Goal: Navigation & Orientation: Find specific page/section

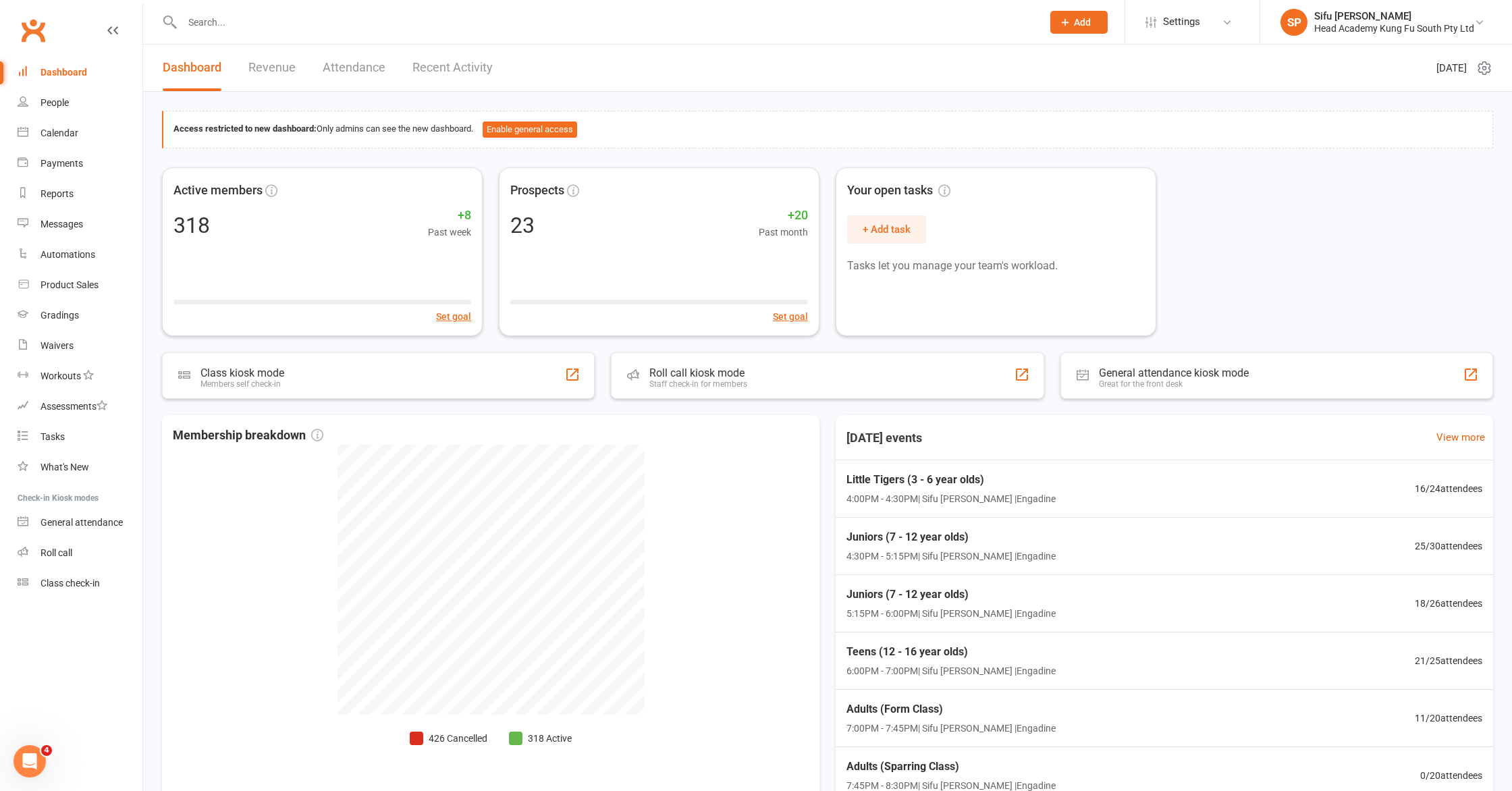
drag, startPoint x: 1371, startPoint y: 256, endPoint x: 1377, endPoint y: 256, distance: 6.0
click at [1371, 256] on div "Active members 318 +8 Past week Set goal Prospects 23 +20 Past month Set goal Y…" at bounding box center [828, 252] width 1331 height 168
drag, startPoint x: 1319, startPoint y: 253, endPoint x: 1358, endPoint y: 267, distance: 41.4
click at [1319, 253] on div "Active members 318 +8 Past week Set goal Prospects 23 +20 Past month Set goal Y…" at bounding box center [828, 252] width 1331 height 168
click at [661, 199] on div "Prospects" at bounding box center [659, 187] width 313 height 25
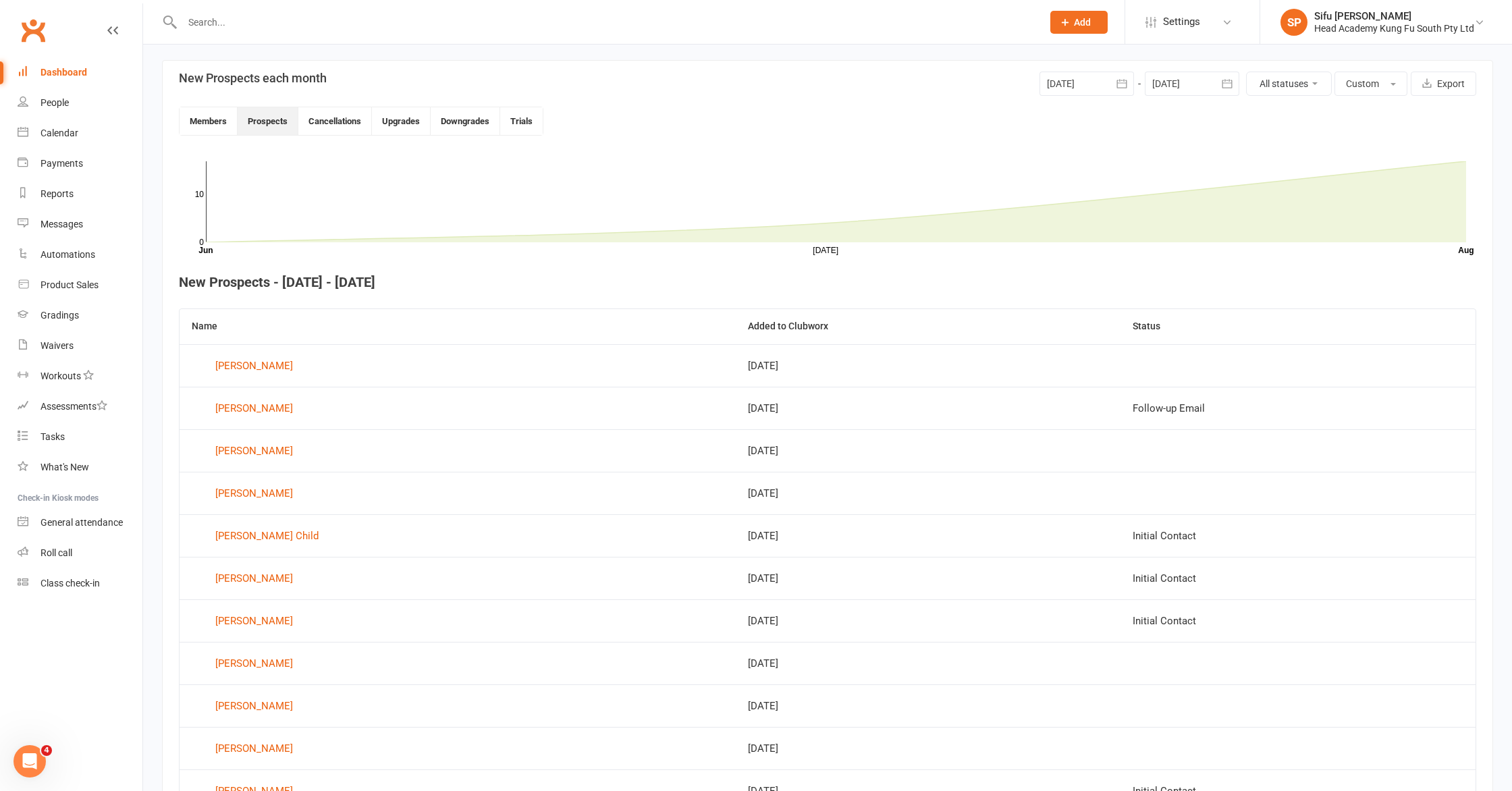
scroll to position [369, 0]
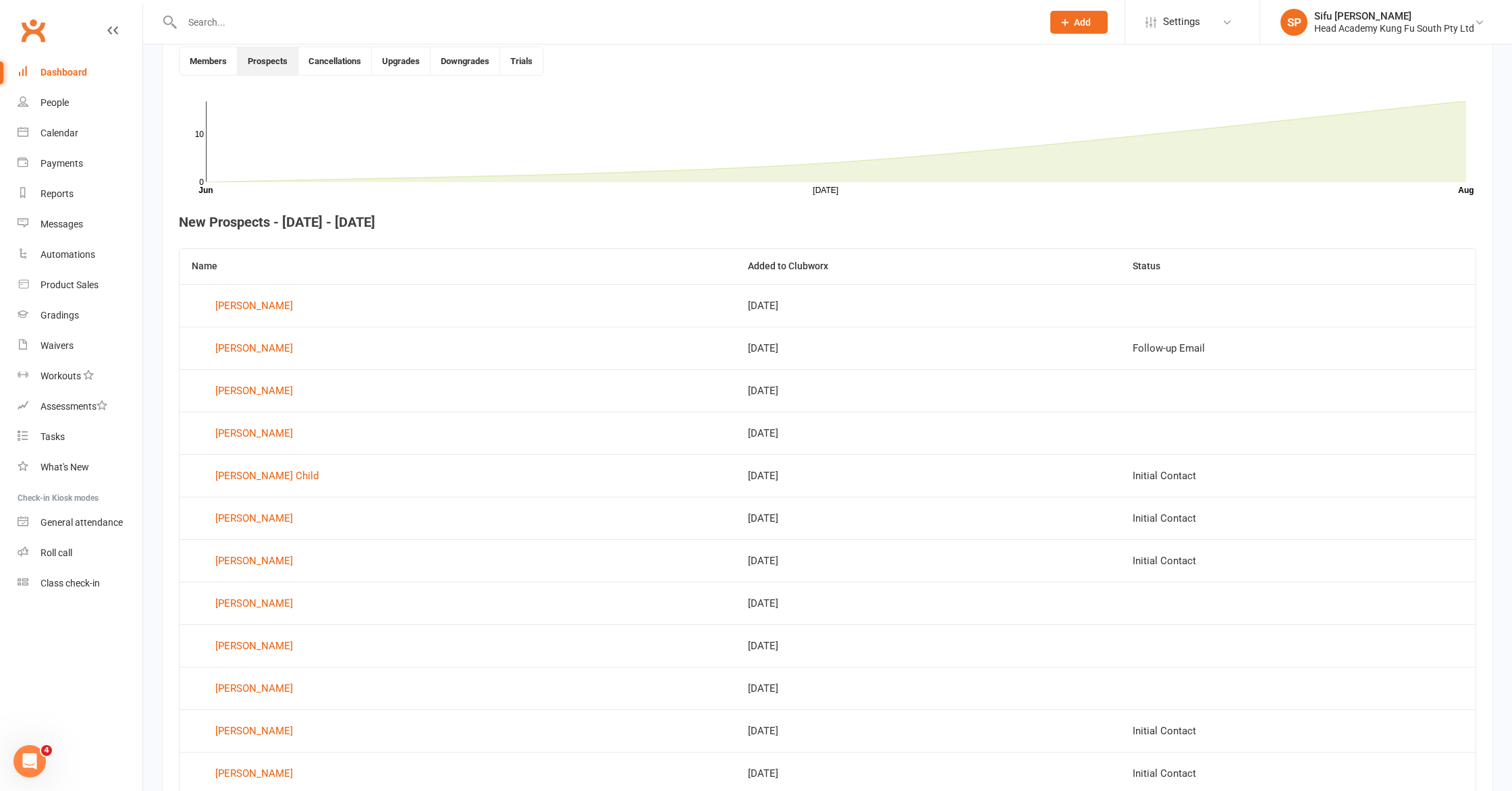
click at [162, 198] on section "New Prospects each month [DATE] [DATE] Sun Mon Tue Wed Thu Fri Sat 27 29 30 01 …" at bounding box center [828, 498] width 1331 height 996
click at [156, 254] on div "318 total active / suspended members Last 6 Months [DATE]-[DATE]-[DATE]-[DATE]-…" at bounding box center [828, 346] width 1370 height 1341
click at [36, 105] on link "People" at bounding box center [80, 103] width 125 height 30
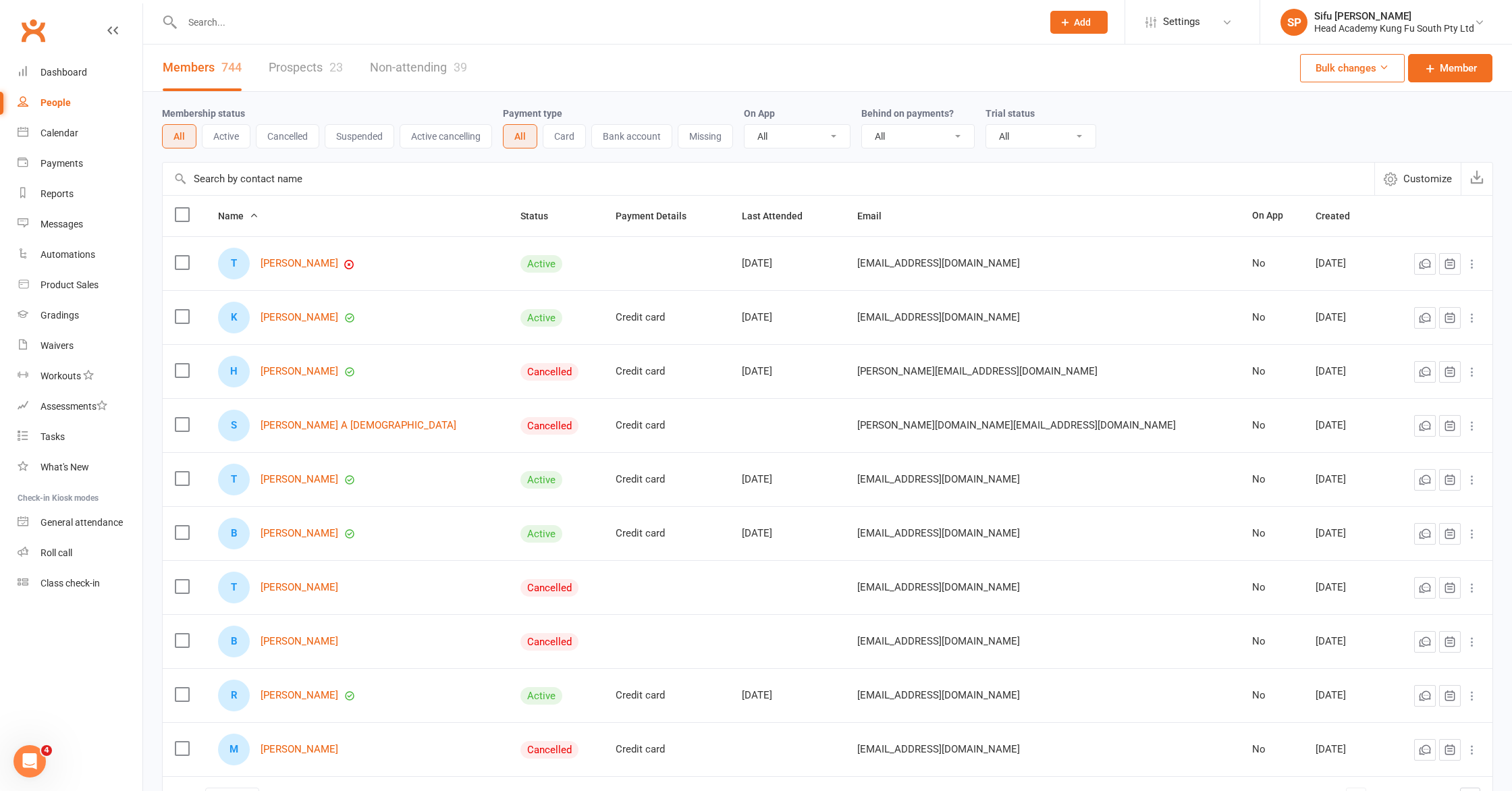
click at [279, 71] on link "Prospects 23" at bounding box center [305, 68] width 74 height 47
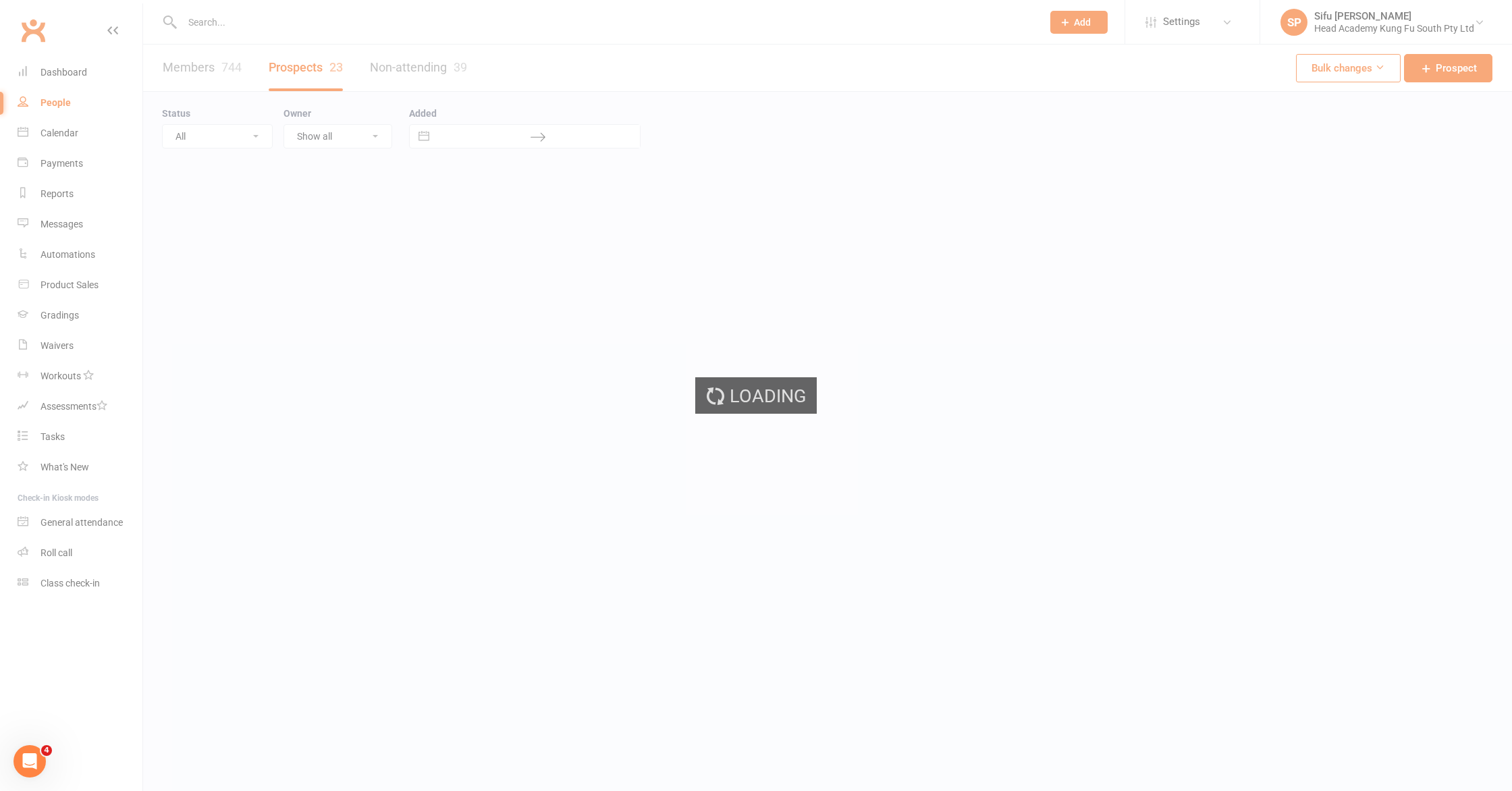
select select "25"
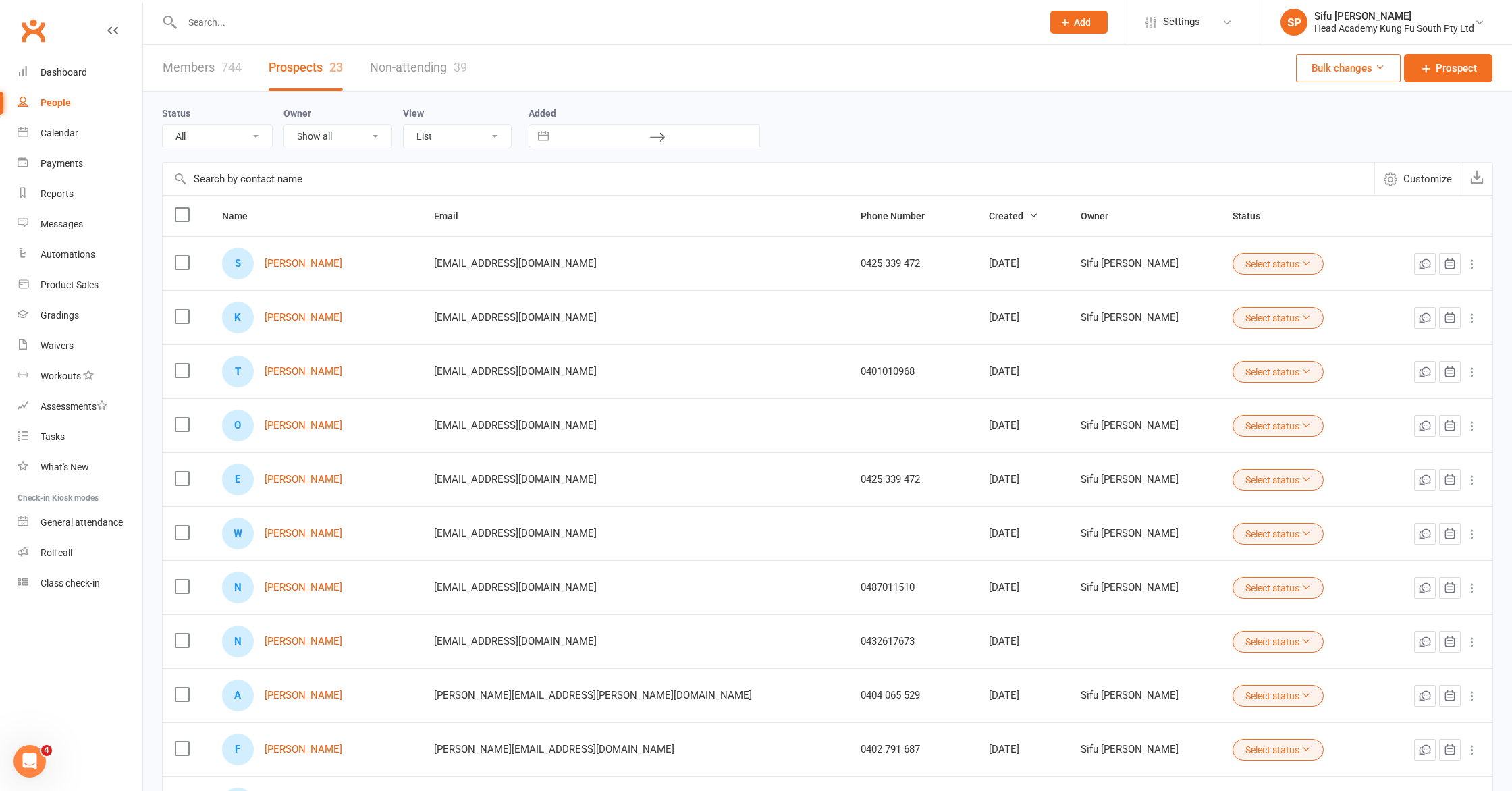
click at [42, 101] on div "People" at bounding box center [55, 103] width 30 height 11
click at [76, 139] on link "Calendar" at bounding box center [80, 133] width 125 height 30
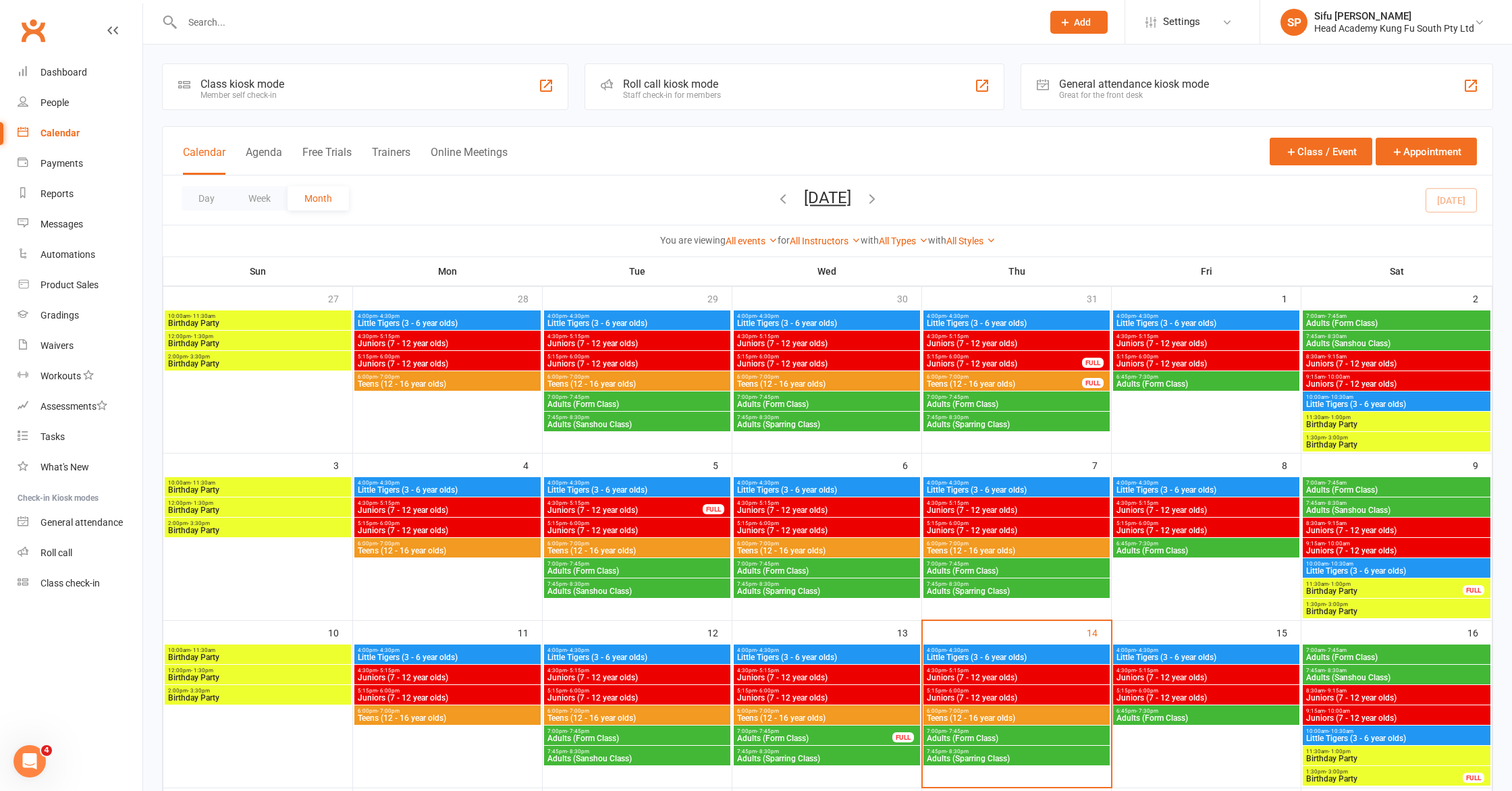
click at [823, 681] on div "4:30pm - 5:15pm Juniors (7 - 12 year olds)" at bounding box center [827, 674] width 186 height 20
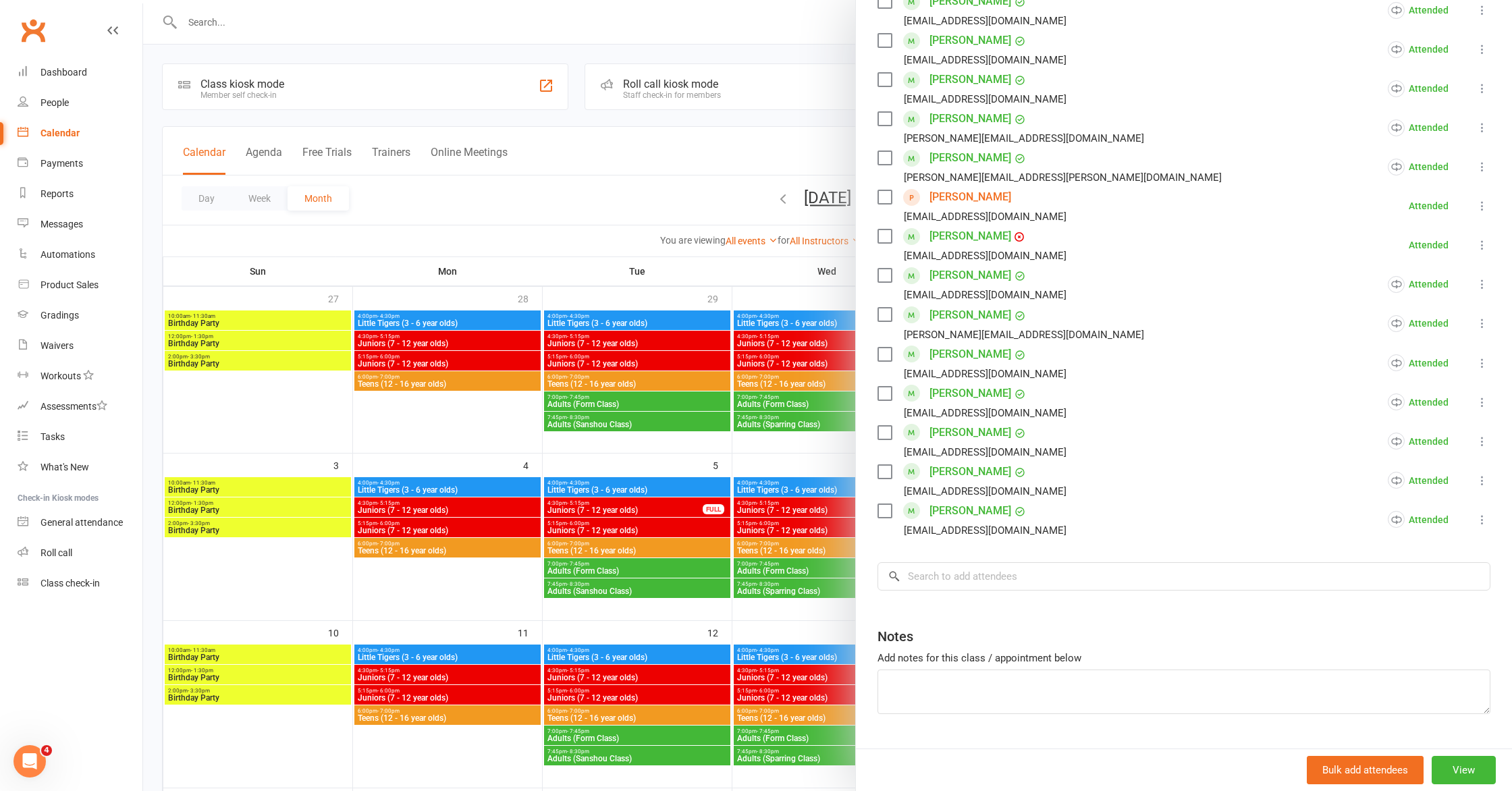
scroll to position [532, 0]
click at [1147, 652] on div "Notes" at bounding box center [1184, 636] width 613 height 33
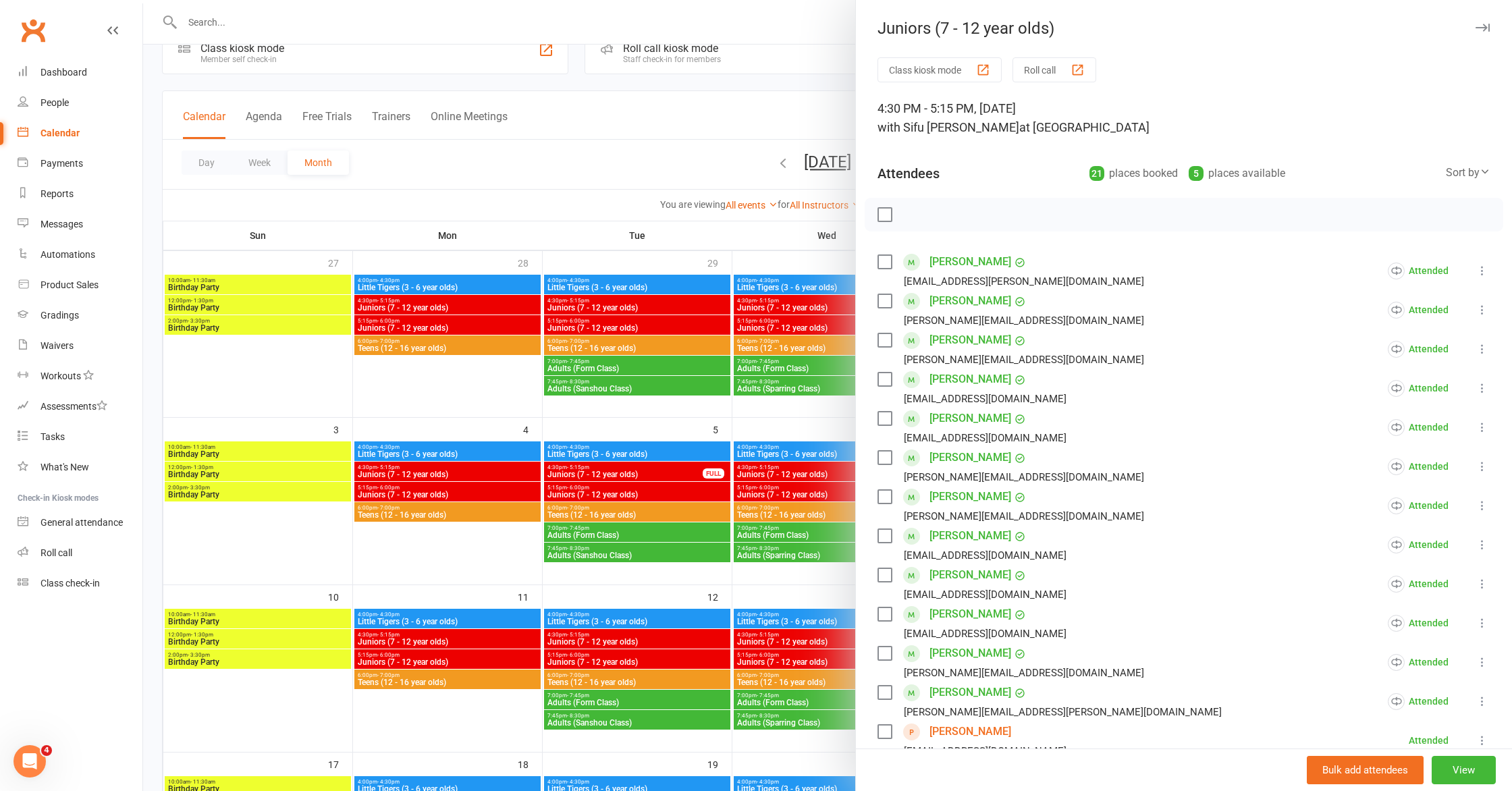
scroll to position [0, 0]
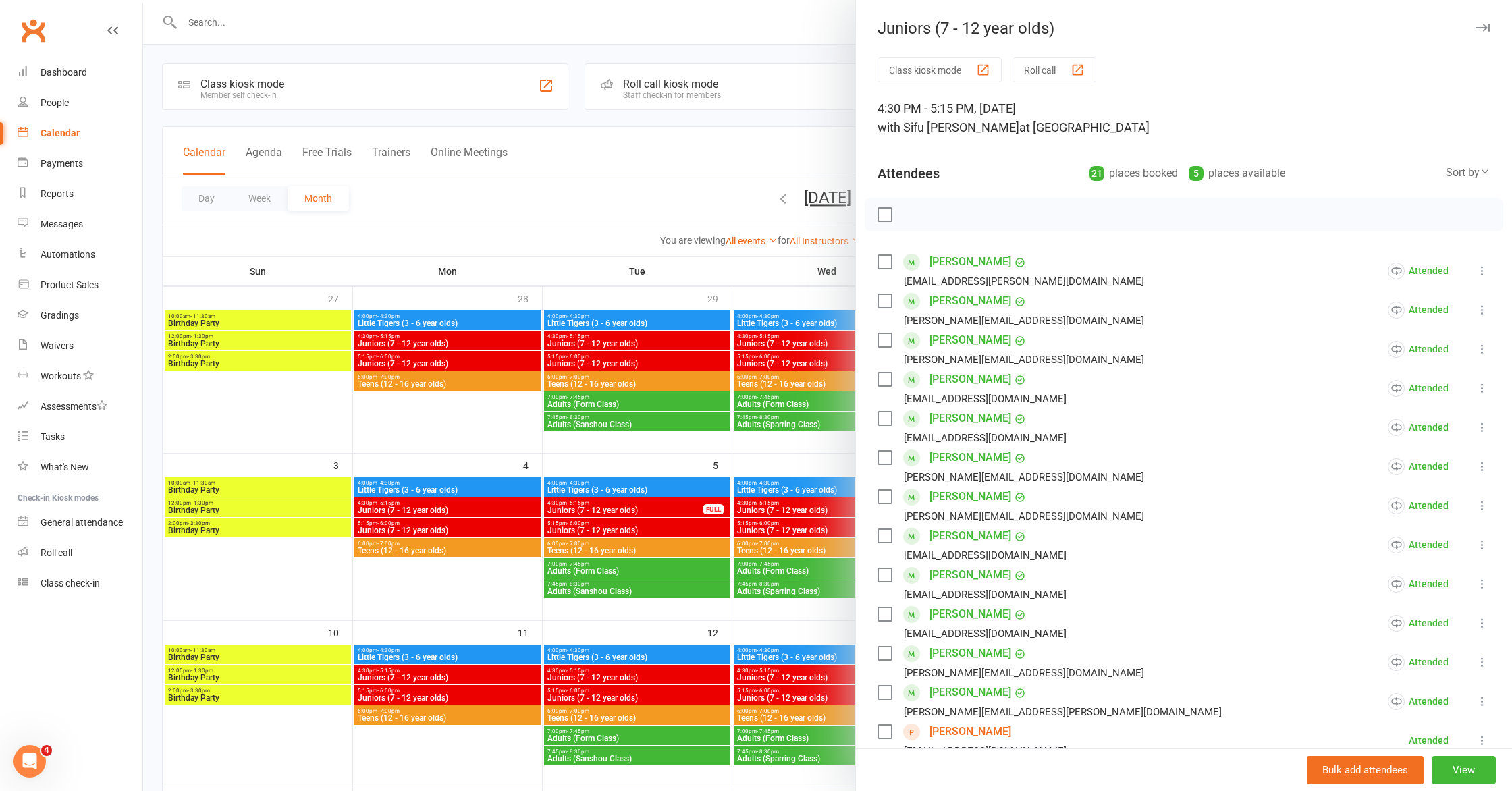
click at [160, 175] on div at bounding box center [828, 395] width 1370 height 791
